Goal: Transaction & Acquisition: Purchase product/service

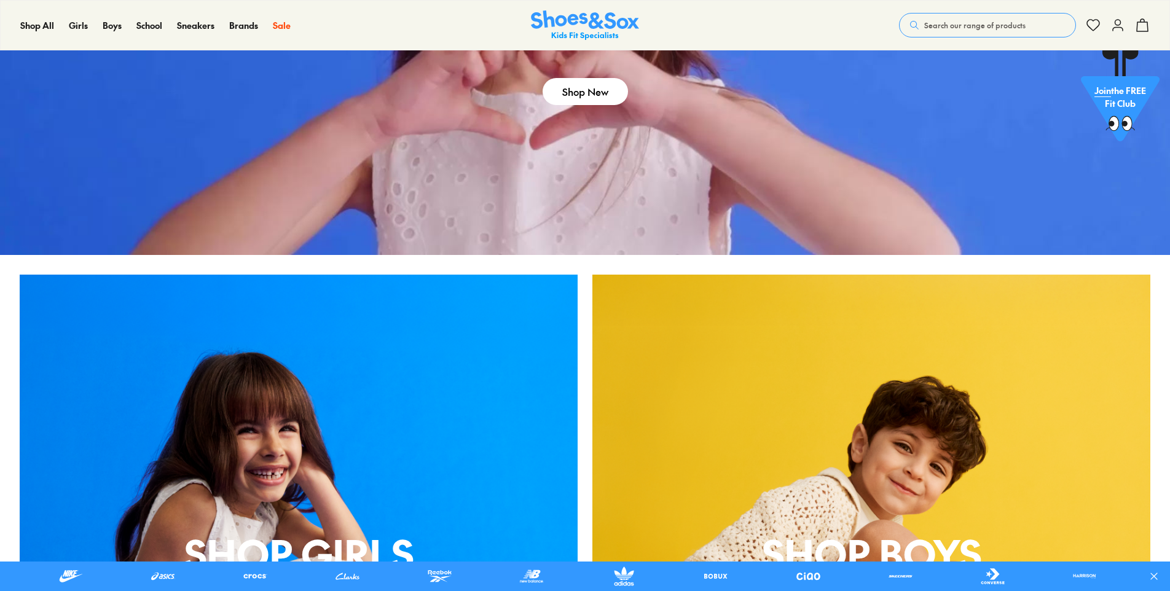
scroll to position [184, 0]
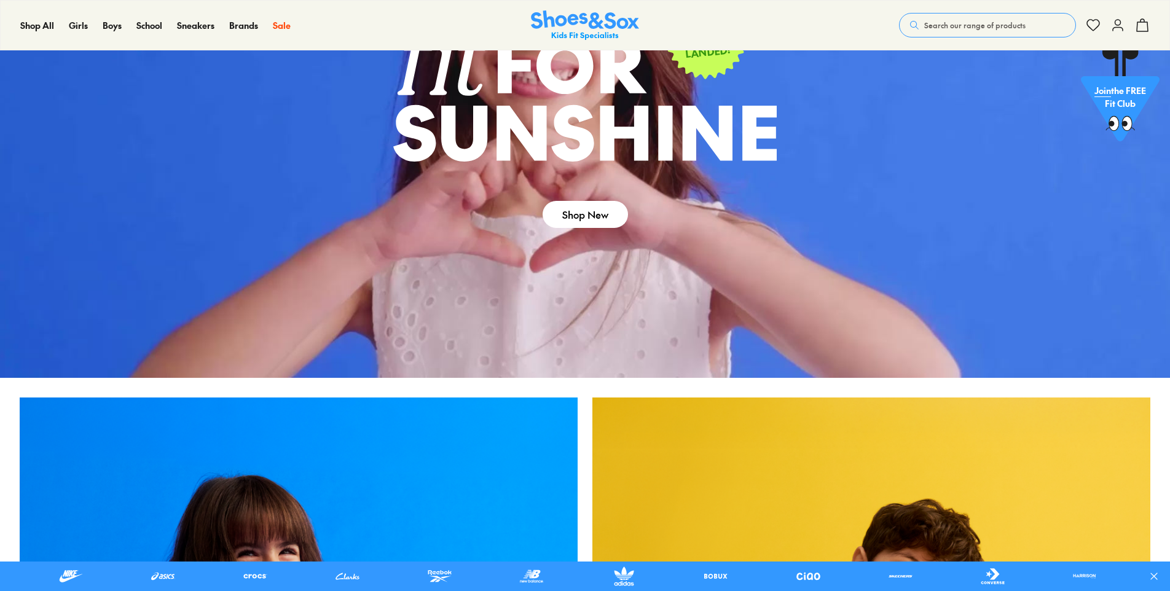
drag, startPoint x: 601, startPoint y: 206, endPoint x: 633, endPoint y: 237, distance: 43.4
click at [601, 206] on link "Shop New" at bounding box center [584, 214] width 85 height 27
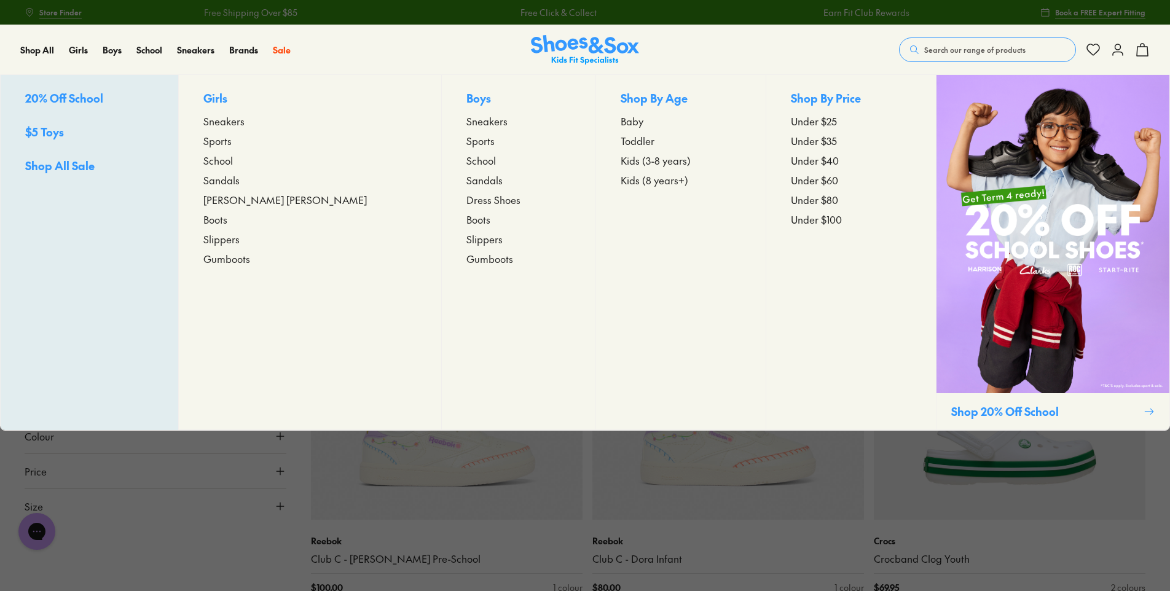
click at [620, 178] on span "Kids (8 years+)" at bounding box center [654, 180] width 68 height 15
click at [620, 181] on span "Kids (8 years+)" at bounding box center [654, 180] width 68 height 15
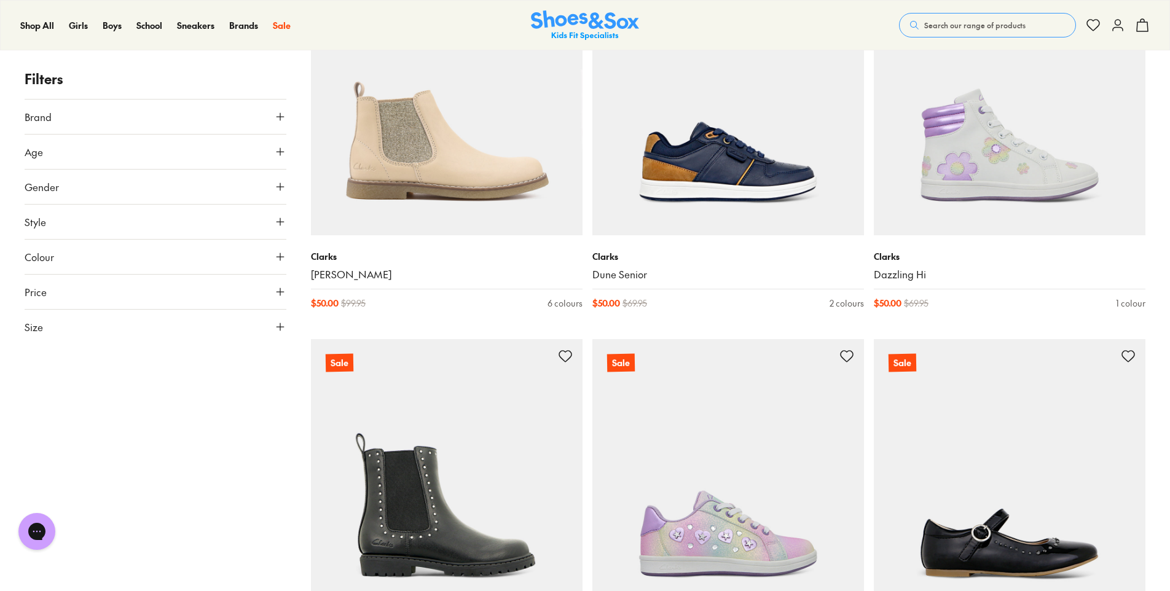
scroll to position [1782, 0]
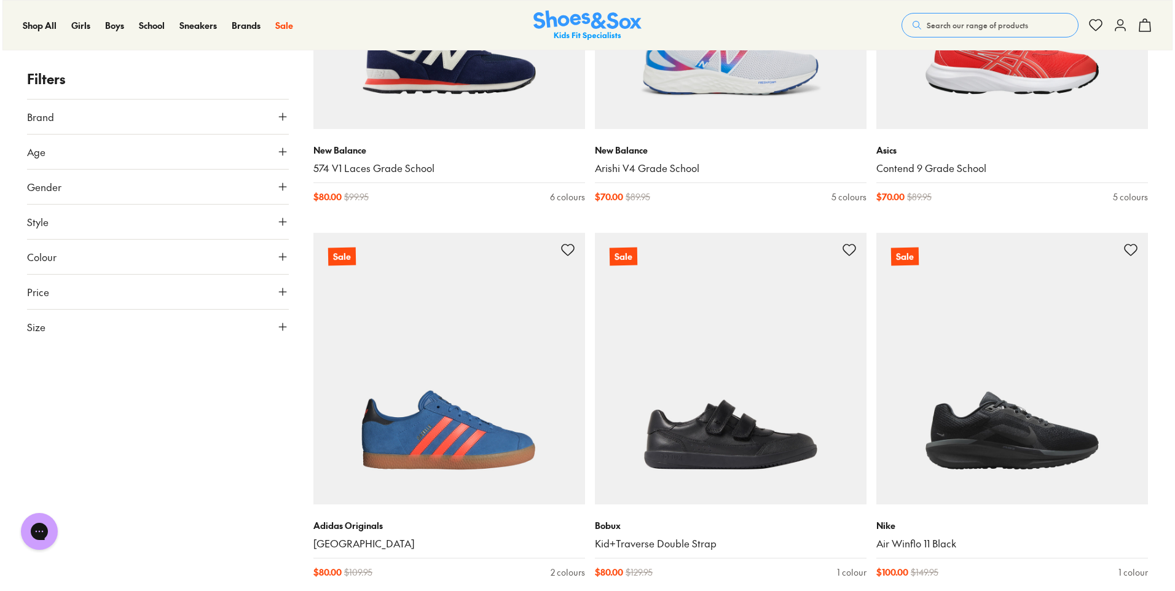
scroll to position [6039, 0]
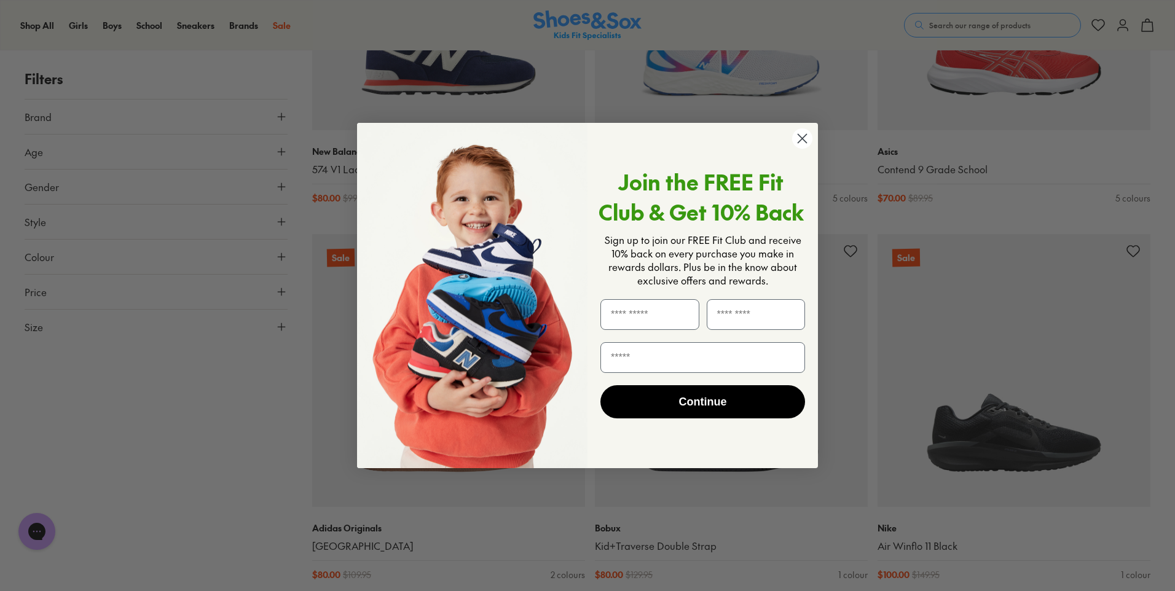
click at [803, 132] on circle "Close dialog" at bounding box center [802, 138] width 20 height 20
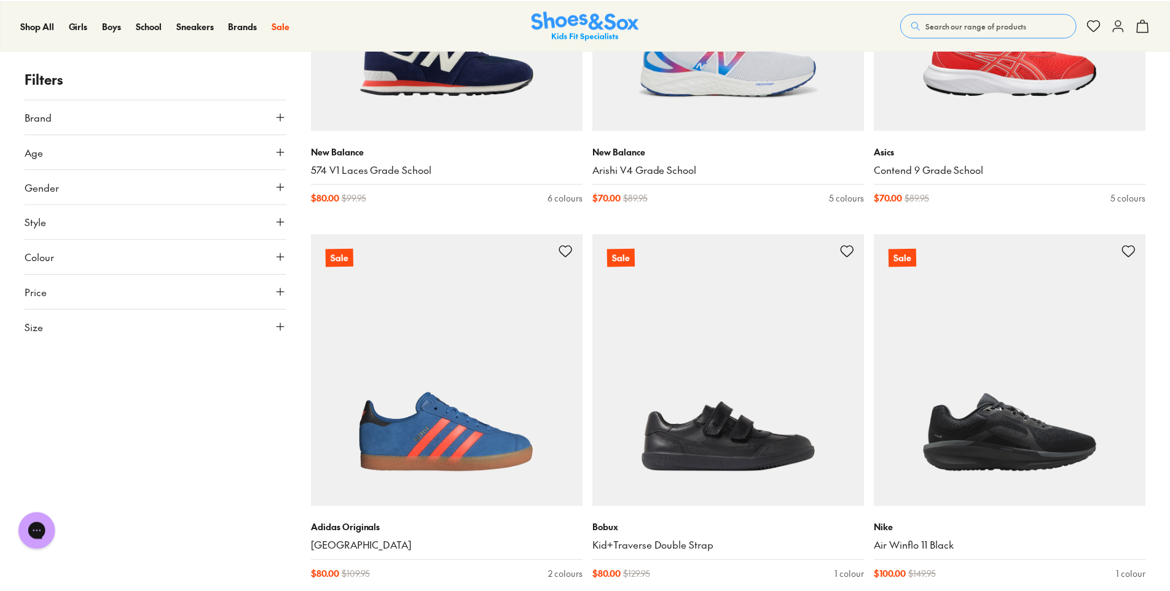
scroll to position [6020, 0]
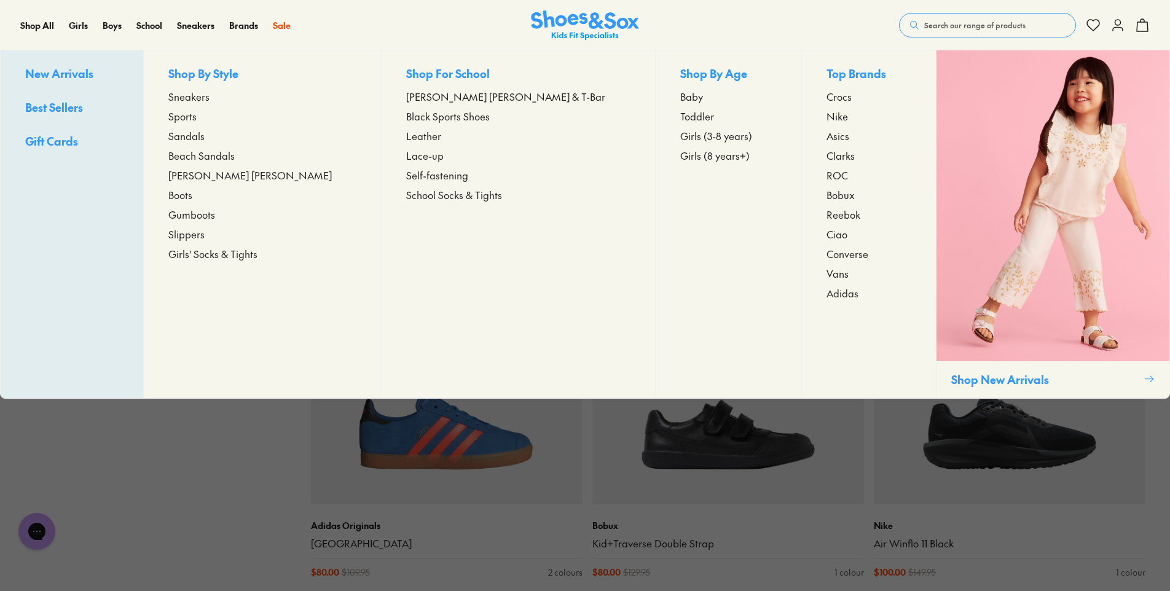
click at [826, 95] on span "Crocs" at bounding box center [838, 96] width 25 height 15
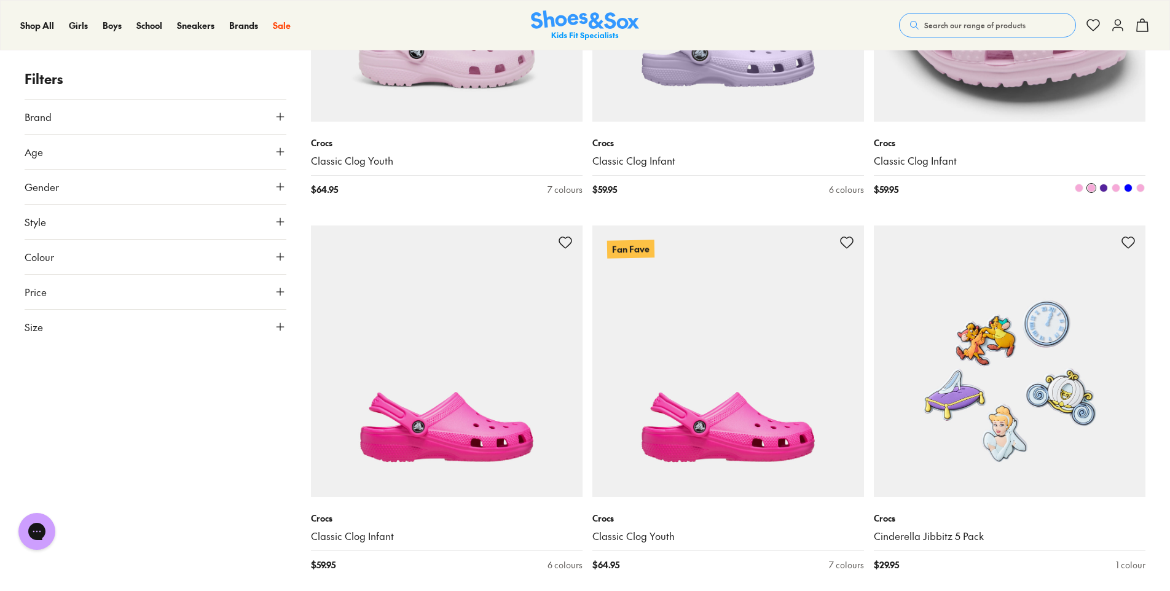
scroll to position [3072, 0]
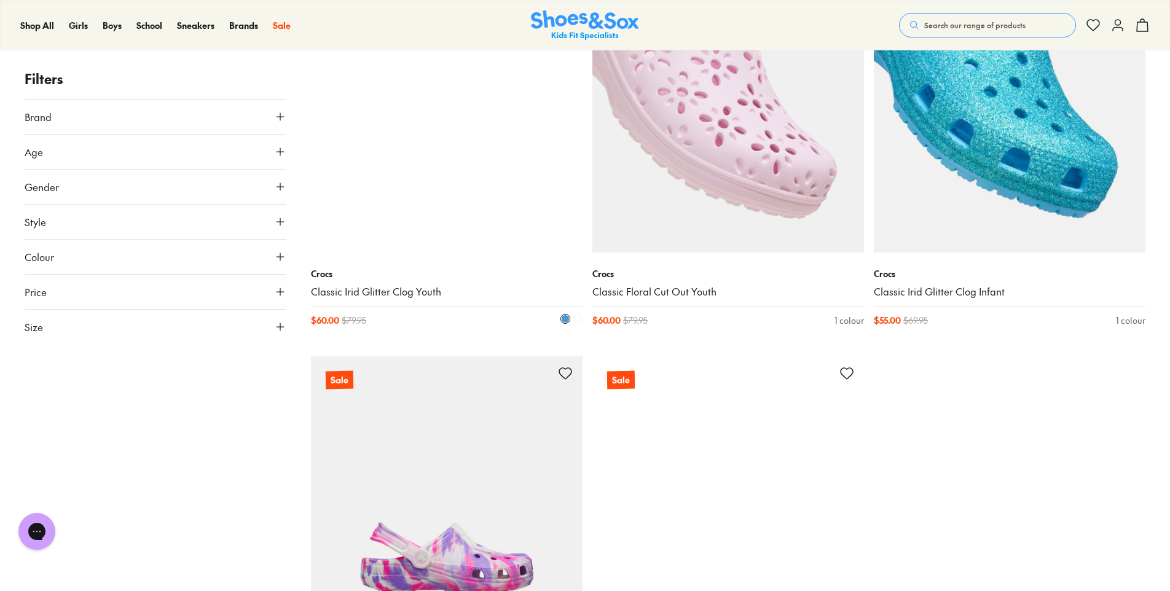
scroll to position [5529, 0]
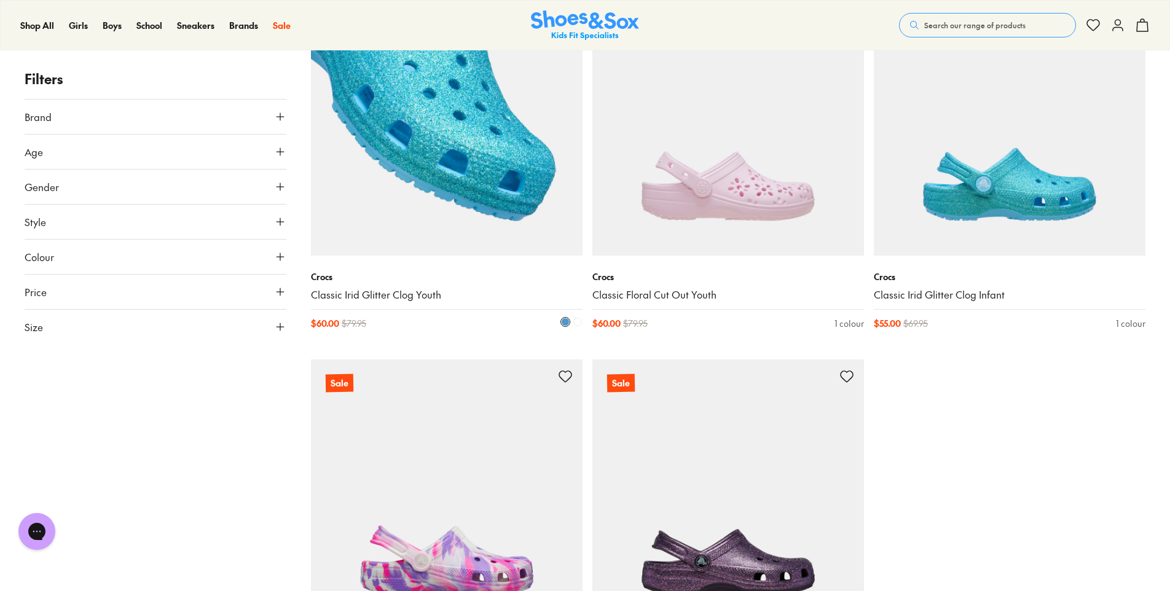
click at [447, 194] on img at bounding box center [447, 120] width 272 height 272
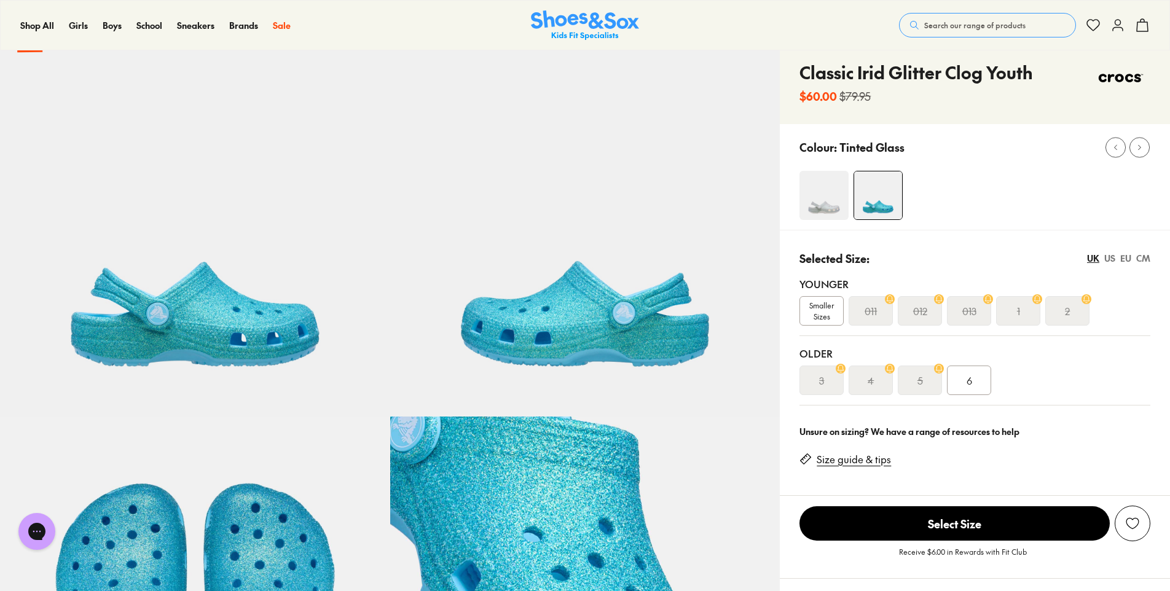
select select "*"
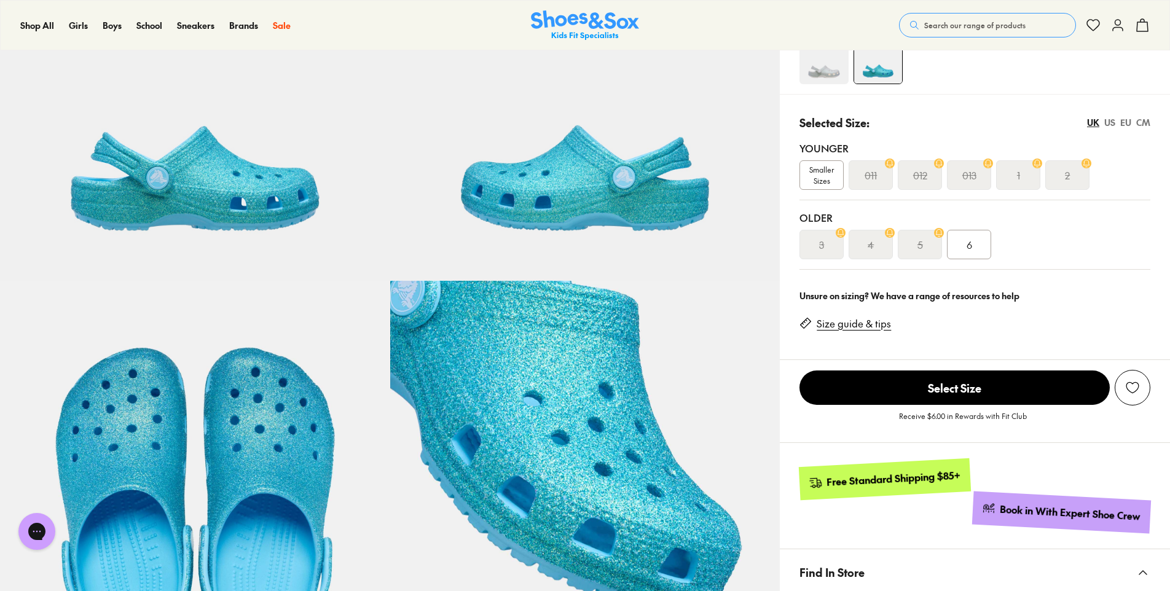
click at [831, 246] on div "3" at bounding box center [821, 244] width 44 height 29
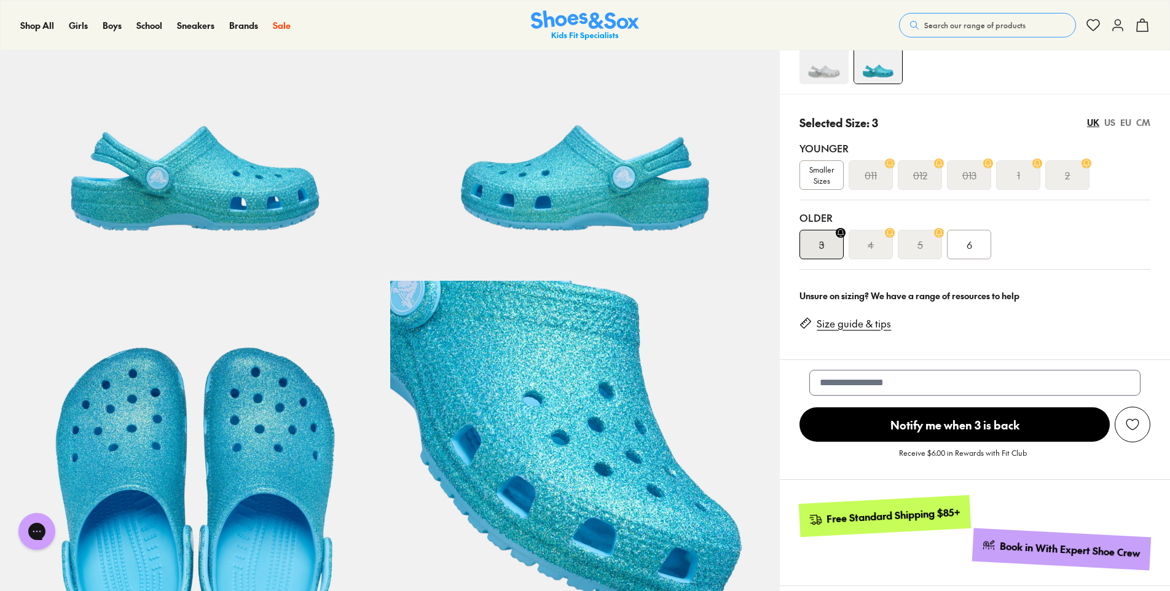
click at [869, 252] on div "4" at bounding box center [870, 244] width 44 height 29
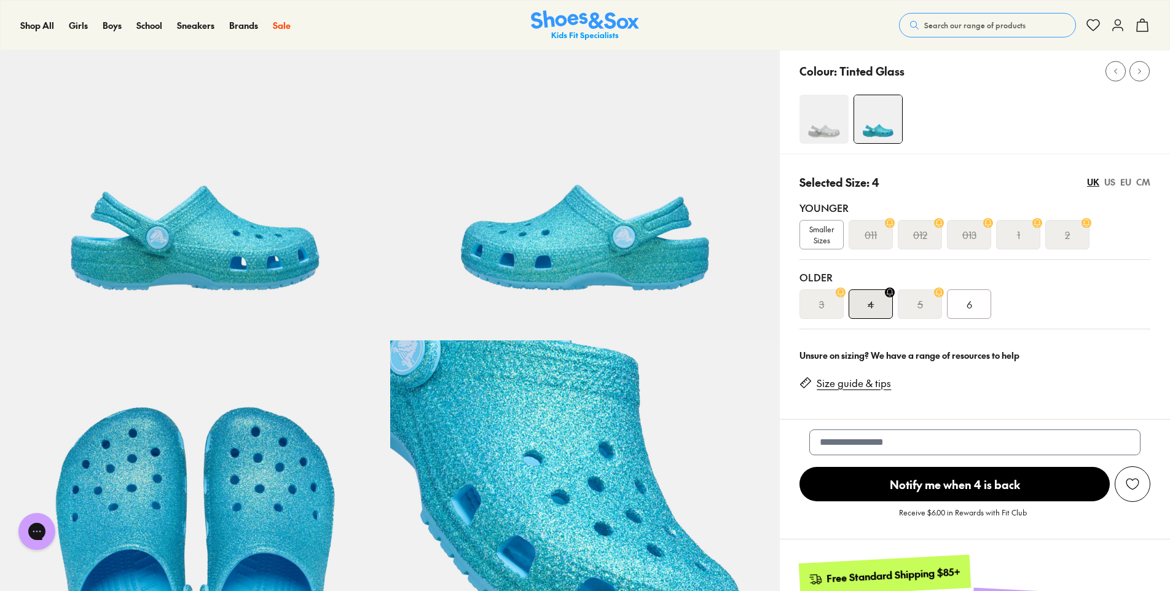
scroll to position [123, 0]
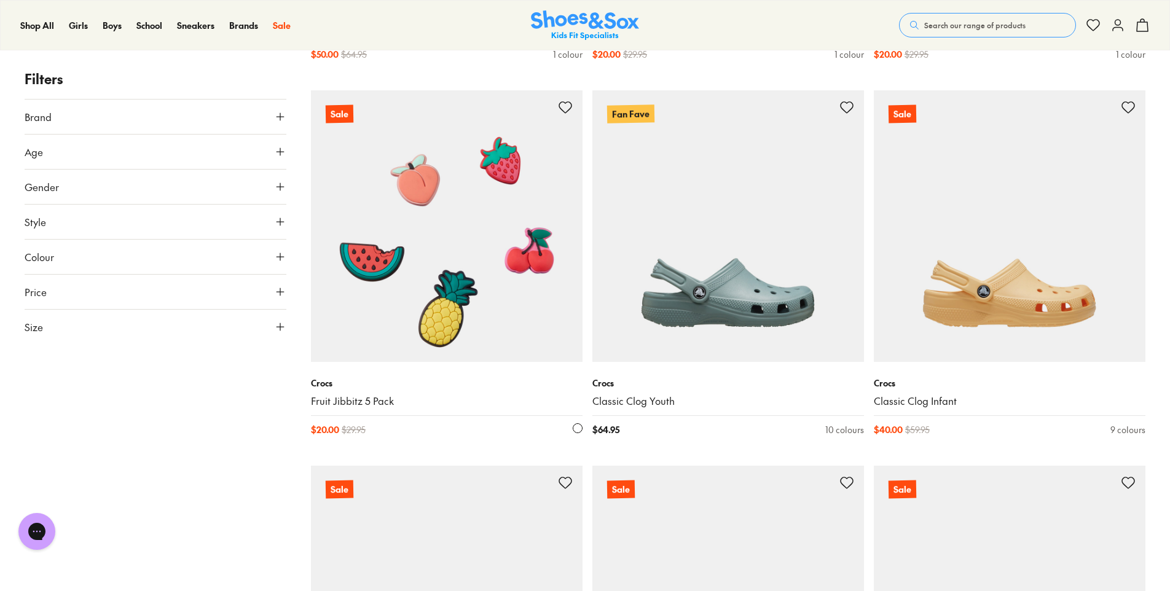
scroll to position [958, 0]
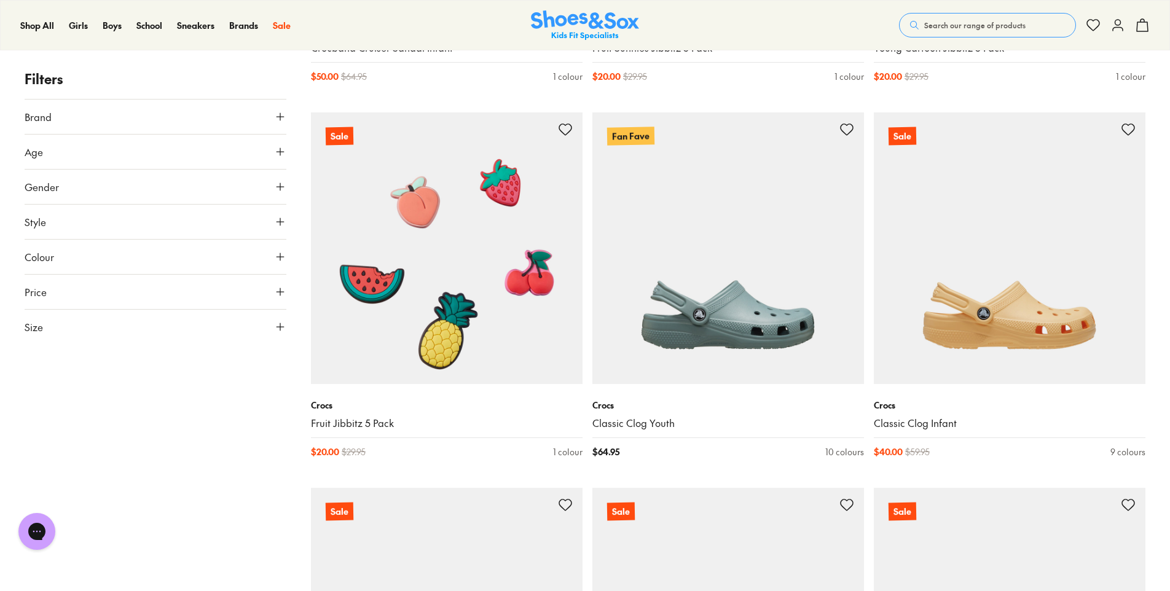
click at [281, 326] on icon at bounding box center [280, 327] width 12 height 12
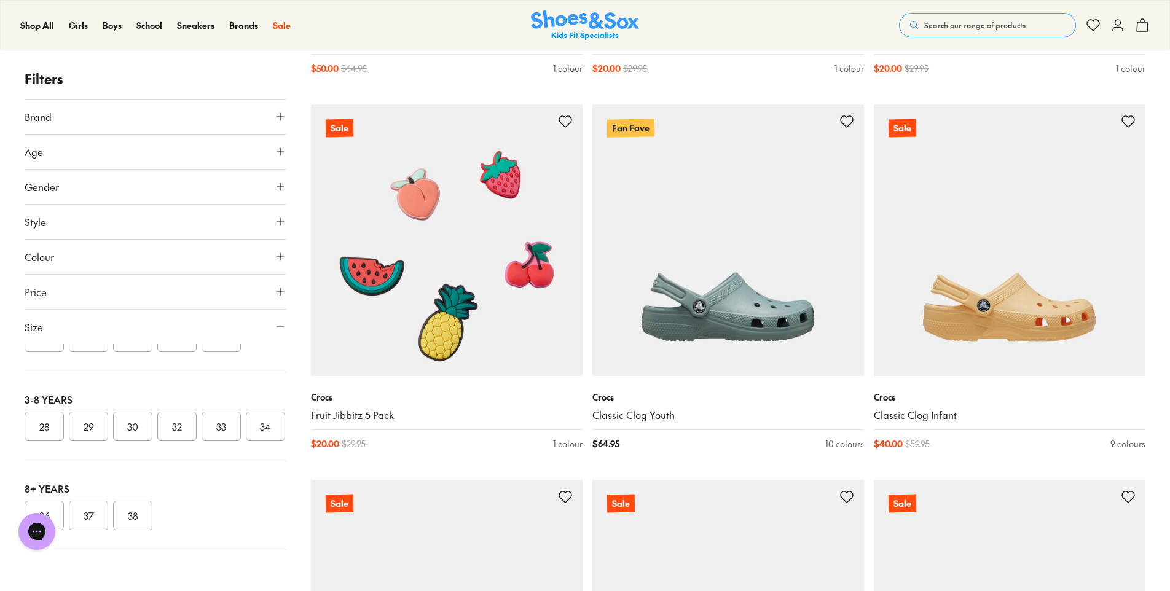
scroll to position [1020, 0]
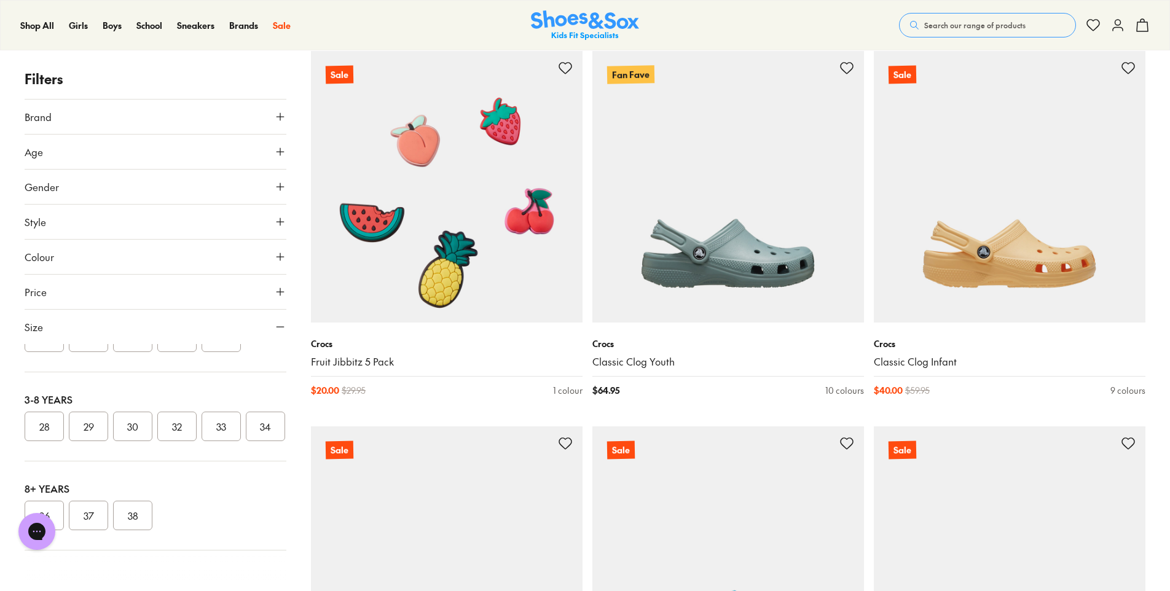
click at [246, 428] on button "34" at bounding box center [265, 426] width 39 height 29
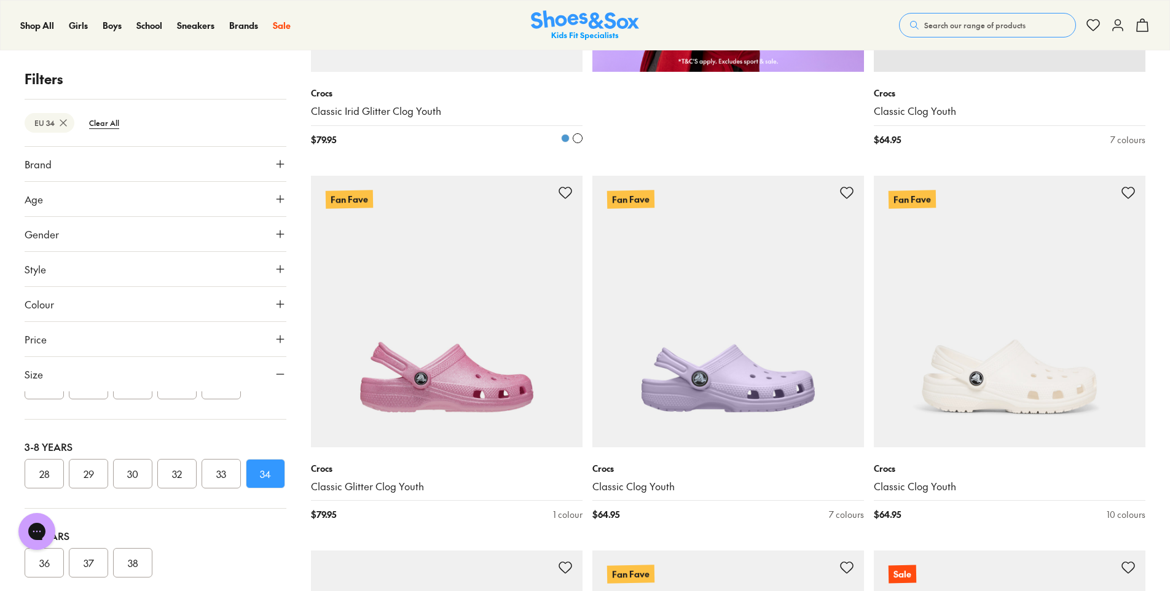
scroll to position [1278, 0]
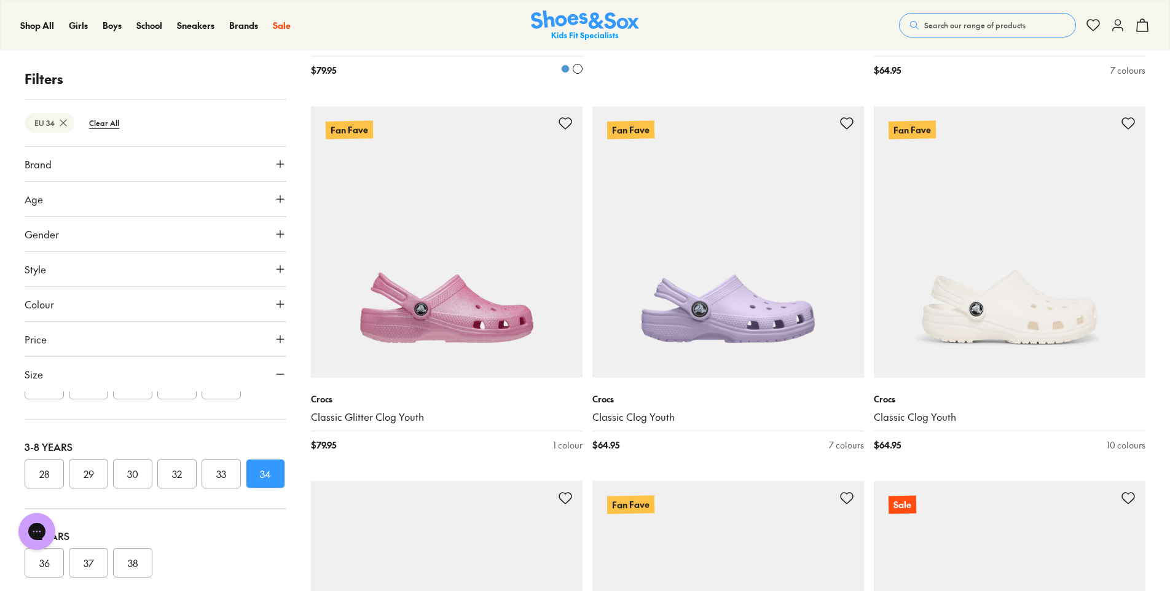
click at [456, 252] on img at bounding box center [447, 242] width 272 height 272
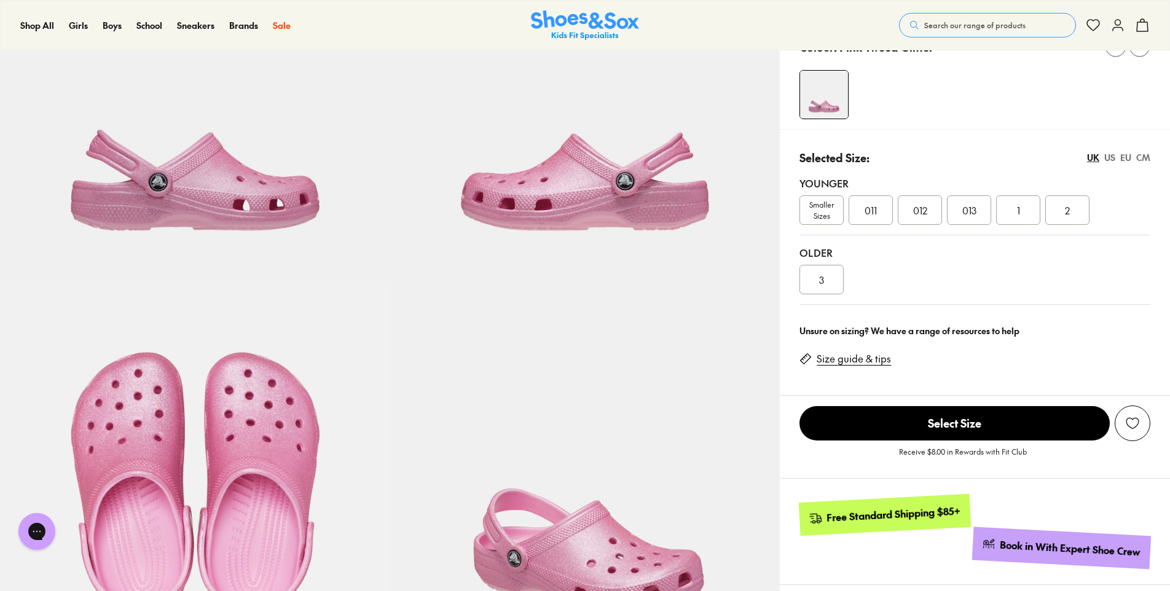
select select "*"
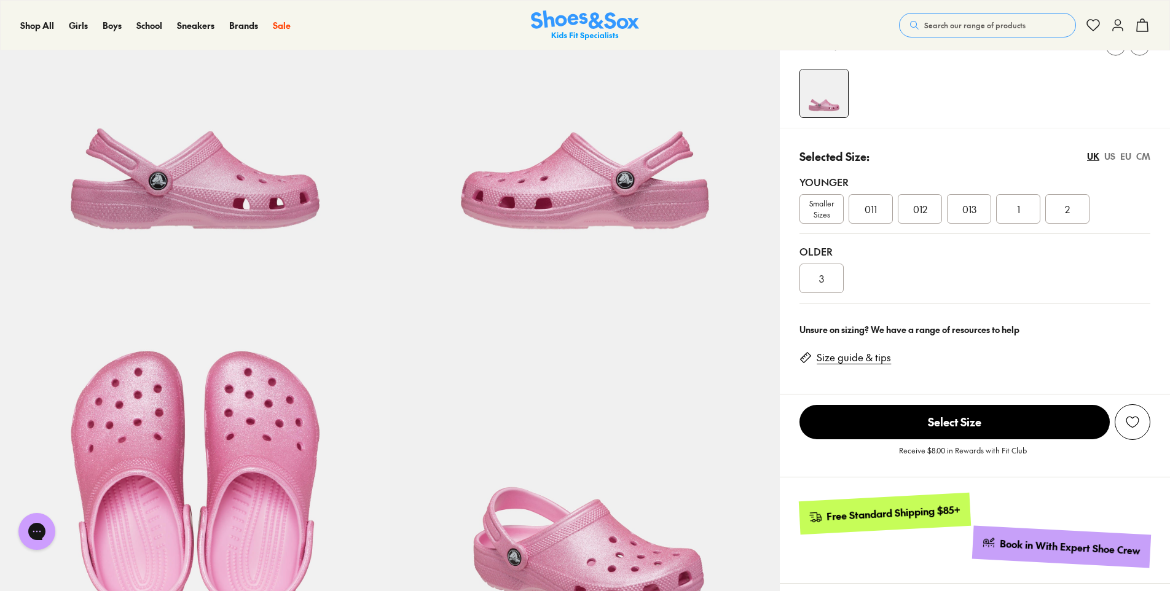
scroll to position [184, 0]
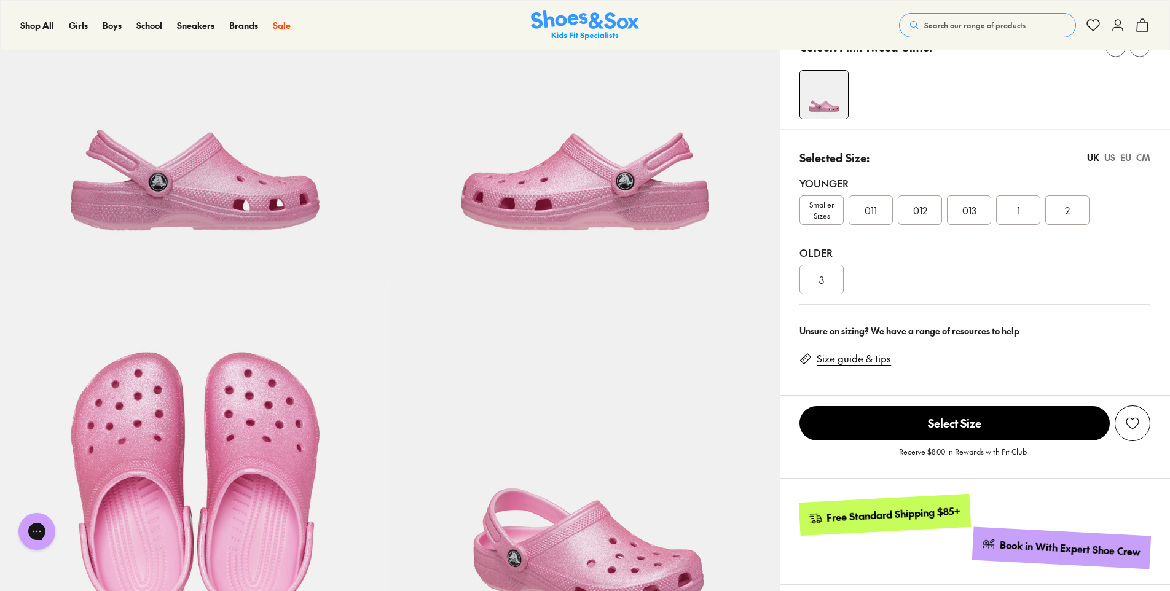
click at [1108, 160] on div "US" at bounding box center [1109, 157] width 11 height 13
click at [1114, 157] on div "US" at bounding box center [1109, 157] width 11 height 13
click at [1127, 157] on div "EU" at bounding box center [1125, 157] width 11 height 13
click at [1145, 157] on div "CM" at bounding box center [1143, 157] width 14 height 13
click at [1125, 159] on div "EU" at bounding box center [1125, 157] width 11 height 13
